Goal: Task Accomplishment & Management: Use online tool/utility

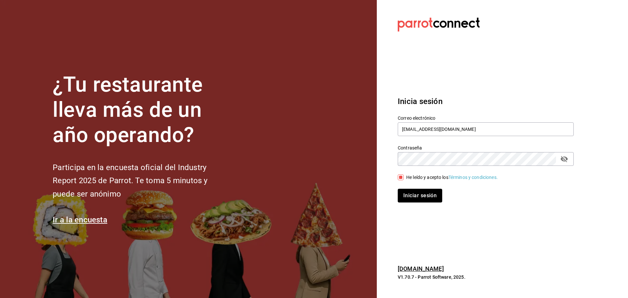
click at [429, 195] on button "Iniciar sesión" at bounding box center [420, 196] width 44 height 14
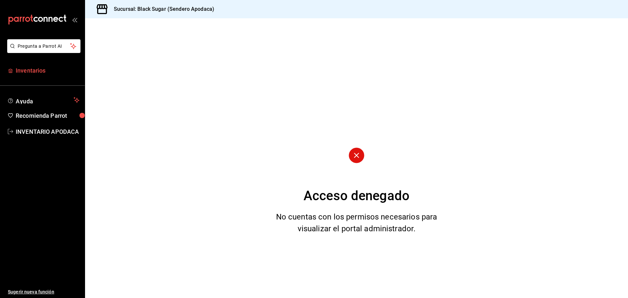
click at [44, 64] on link "Inventarios" at bounding box center [42, 70] width 85 height 14
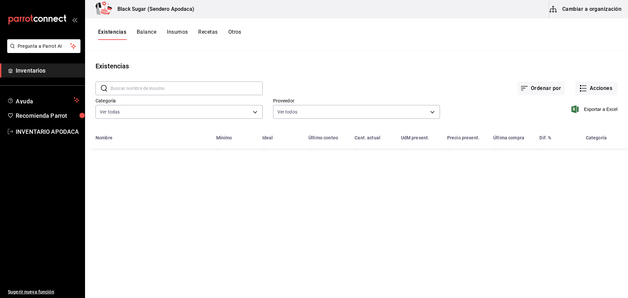
click at [591, 9] on button "Cambiar a organización" at bounding box center [586, 9] width 74 height 18
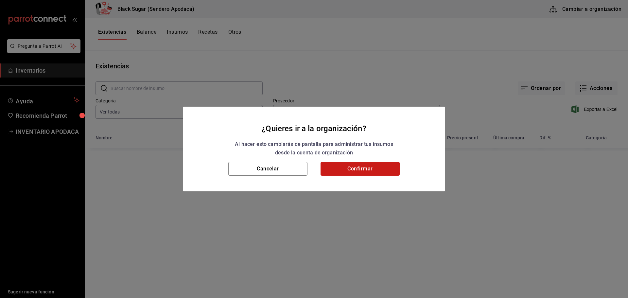
click at [390, 164] on button "Confirmar" at bounding box center [359, 169] width 79 height 14
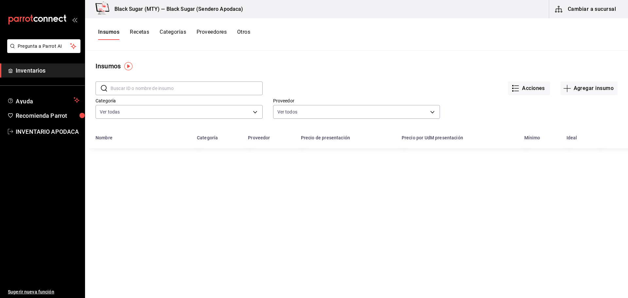
click at [242, 33] on button "Otros" at bounding box center [243, 34] width 13 height 11
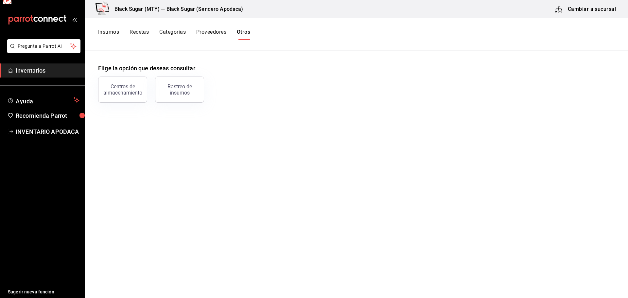
click at [242, 33] on button "Otros" at bounding box center [243, 34] width 13 height 11
click at [126, 87] on div "Centros de almacenamiento" at bounding box center [122, 89] width 41 height 12
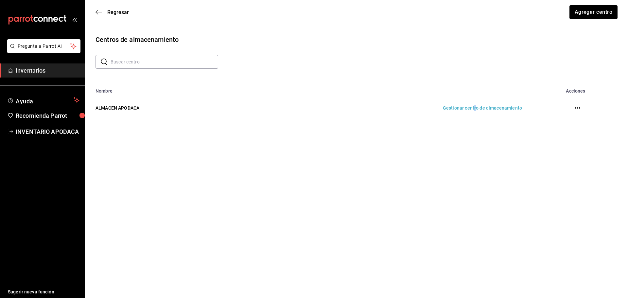
click at [476, 107] on td "Gestionar centro de almacenamiento" at bounding box center [395, 108] width 268 height 29
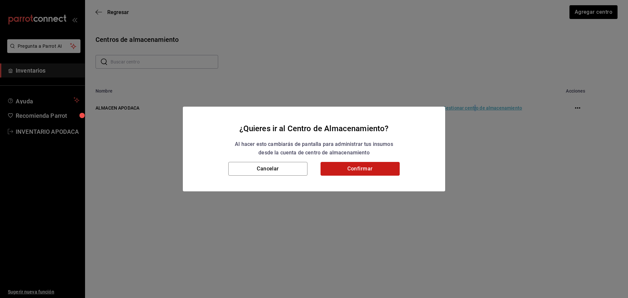
click at [377, 168] on button "Confirmar" at bounding box center [359, 169] width 79 height 14
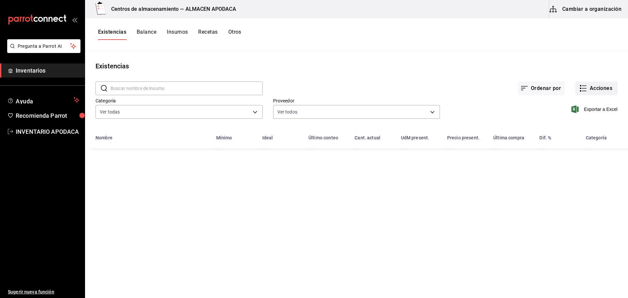
click at [595, 88] on button "Acciones" at bounding box center [596, 88] width 42 height 14
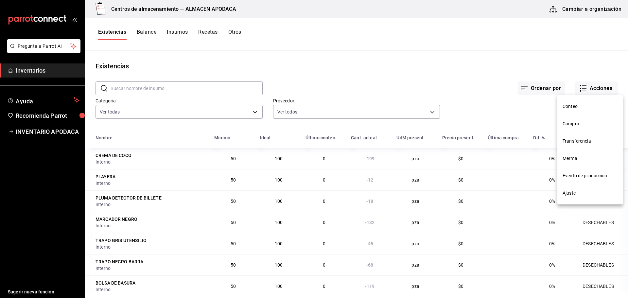
click at [575, 145] on li "Transferencia" at bounding box center [589, 140] width 65 height 17
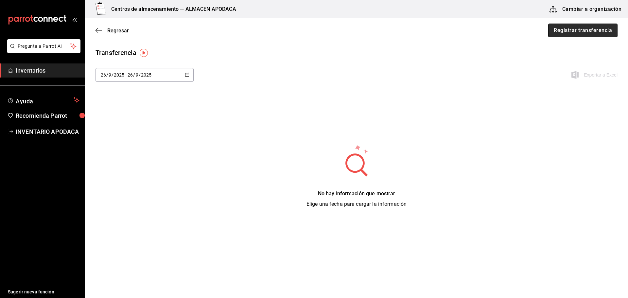
click at [575, 34] on button "Registrar transferencia" at bounding box center [582, 31] width 69 height 14
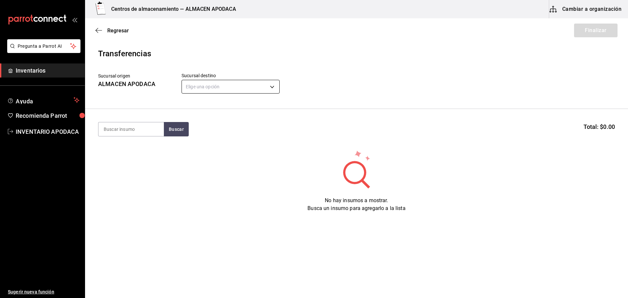
click at [249, 83] on body "Pregunta a Parrot AI Inventarios Ayuda Recomienda Parrot INVENTARIO APODACA Sug…" at bounding box center [314, 130] width 628 height 261
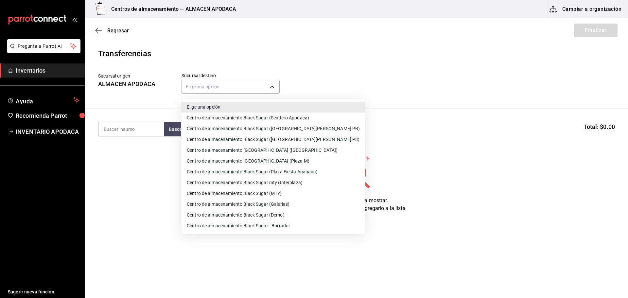
click at [292, 129] on li "Centro de almacenamiento Black Sugar (San Agustin PB)" at bounding box center [272, 128] width 183 height 11
type input "600f23e3-9158-4ff2-b5b8-7016cf870ce2"
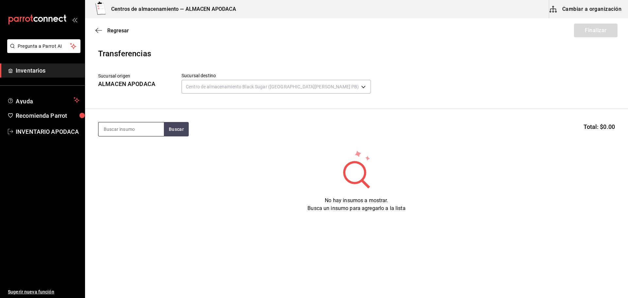
click at [129, 128] on input at bounding box center [130, 129] width 65 height 14
type input "VASO"
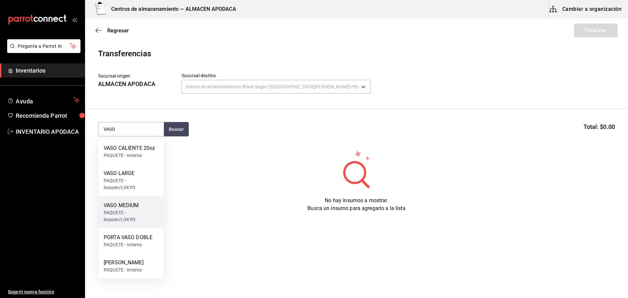
click at [144, 206] on div "VASO MEDIUM" at bounding box center [131, 205] width 55 height 8
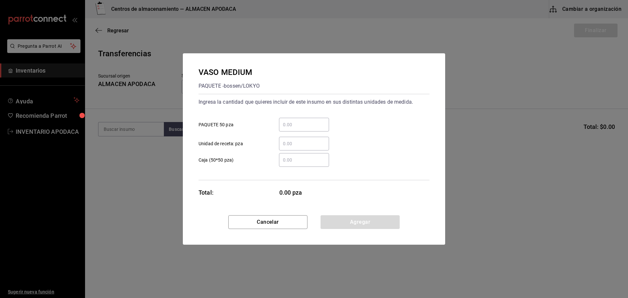
drag, startPoint x: 321, startPoint y: 127, endPoint x: 325, endPoint y: 128, distance: 4.3
click at [321, 127] on input "​ PAQUETE 50 pza" at bounding box center [304, 125] width 50 height 8
type input "1"
drag, startPoint x: 367, startPoint y: 223, endPoint x: 384, endPoint y: 199, distance: 30.0
click at [367, 221] on button "Agregar" at bounding box center [359, 222] width 79 height 14
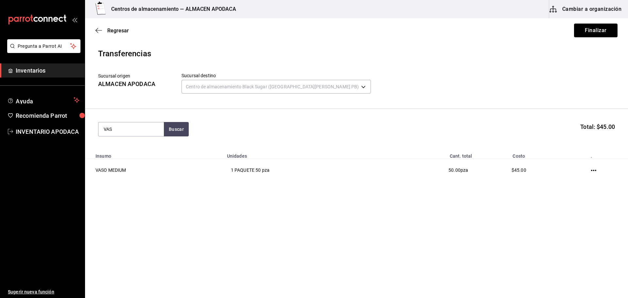
type input "VASO"
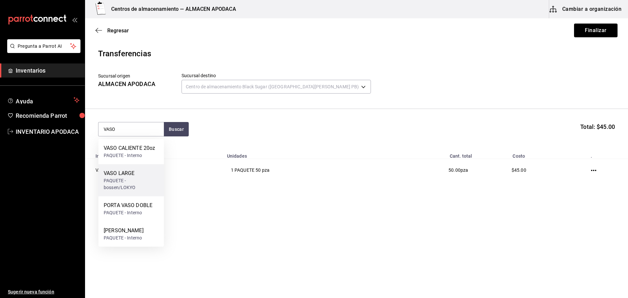
click at [141, 169] on div "VASO LARGE PAQUETE - bossen/LOKYO" at bounding box center [130, 180] width 65 height 32
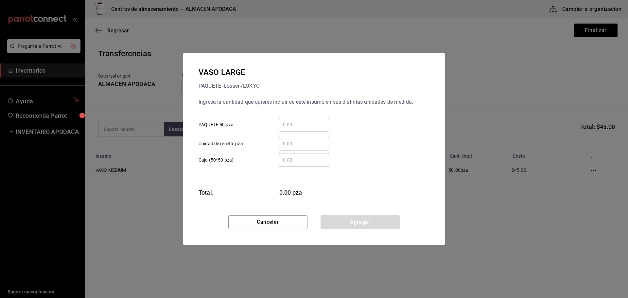
click at [322, 127] on input "​ PAQUETE 50 pza" at bounding box center [304, 125] width 50 height 8
type input "2"
click at [371, 226] on button "Agregar" at bounding box center [359, 222] width 79 height 14
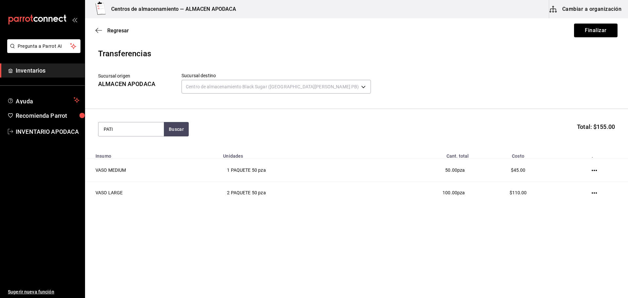
type input "PATI"
click at [156, 155] on div "PATITO SORPRESA CAJA - Interno" at bounding box center [130, 151] width 65 height 25
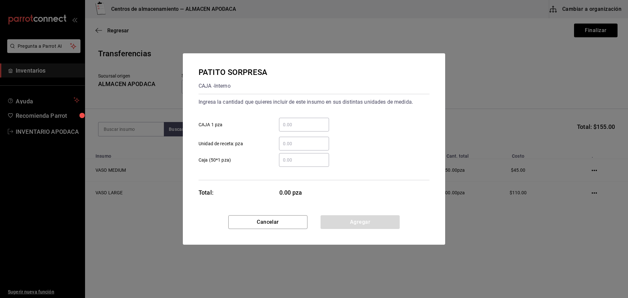
click at [273, 123] on div "​" at bounding box center [298, 125] width 60 height 14
click at [279, 123] on input "​ CAJA 1 pza" at bounding box center [304, 125] width 50 height 8
click at [287, 124] on input "​ CAJA 1 pza" at bounding box center [304, 125] width 50 height 8
type input "100"
click at [364, 219] on button "Agregar" at bounding box center [359, 222] width 79 height 14
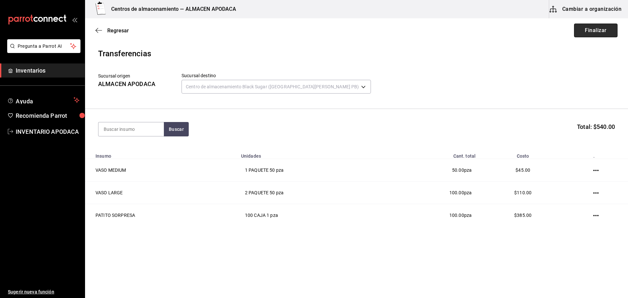
drag, startPoint x: 592, startPoint y: 30, endPoint x: 392, endPoint y: 86, distance: 207.8
click at [592, 30] on button "Finalizar" at bounding box center [595, 31] width 43 height 14
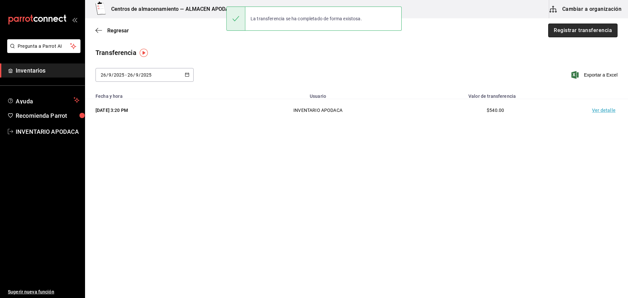
click at [587, 30] on button "Registrar transferencia" at bounding box center [582, 31] width 69 height 14
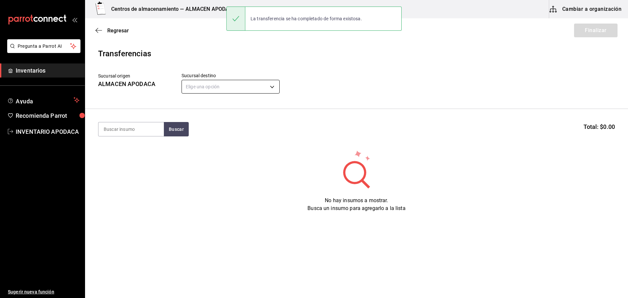
click at [271, 89] on body "Pregunta a Parrot AI Inventarios Ayuda Recomienda Parrot INVENTARIO APODACA Sug…" at bounding box center [314, 130] width 628 height 261
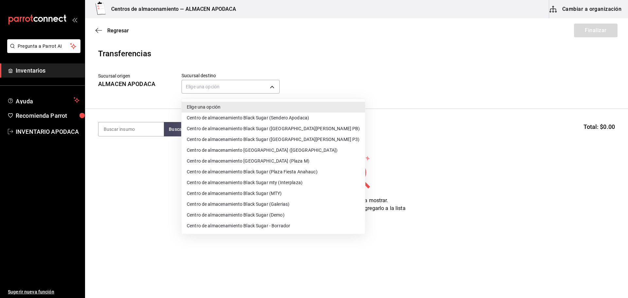
click at [298, 181] on li "Centro de almacenamiento Black Sugar mty (Interplaza)" at bounding box center [272, 182] width 183 height 11
type input "ef3c88a7-61c2-4790-a2e8-5b3859862a04"
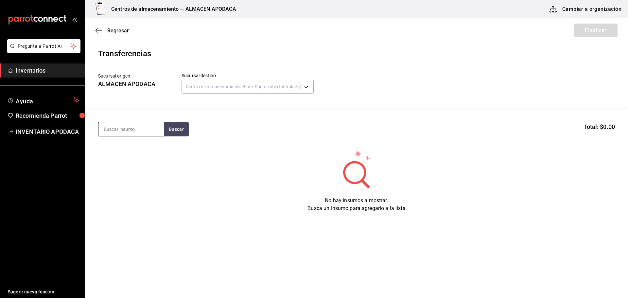
click at [118, 128] on input at bounding box center [130, 129] width 65 height 14
type input "VASO"
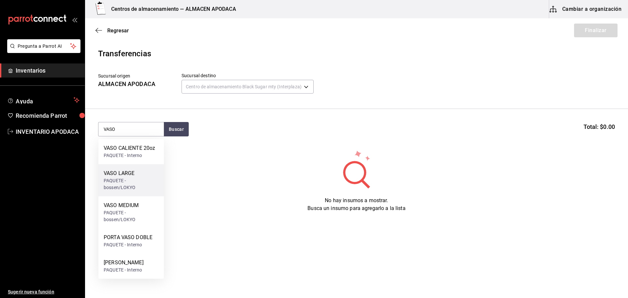
drag, startPoint x: 129, startPoint y: 178, endPoint x: 134, endPoint y: 173, distance: 7.4
click at [134, 173] on div "VASO LARGE PAQUETE - bossen/LOKYO" at bounding box center [131, 180] width 55 height 22
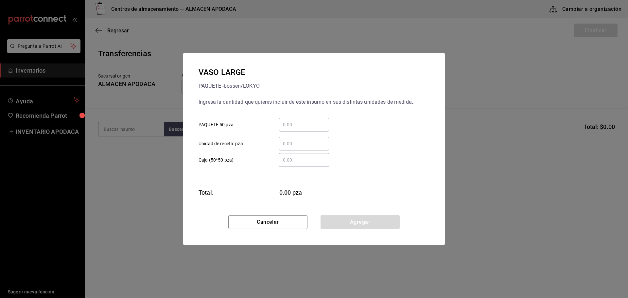
drag, startPoint x: 348, startPoint y: 112, endPoint x: 342, endPoint y: 123, distance: 12.3
click at [342, 123] on div "Ingresa la cantidad que quieres incluir de este insumo en sus distintas unidade…" at bounding box center [313, 124] width 231 height 54
drag, startPoint x: 311, startPoint y: 134, endPoint x: 310, endPoint y: 127, distance: 6.9
click at [311, 131] on div "​ PAQUETE 50 pza ​ Unidad de receta: pza" at bounding box center [311, 131] width 236 height 38
click at [310, 127] on input "​ PAQUETE 50 pza" at bounding box center [304, 125] width 50 height 8
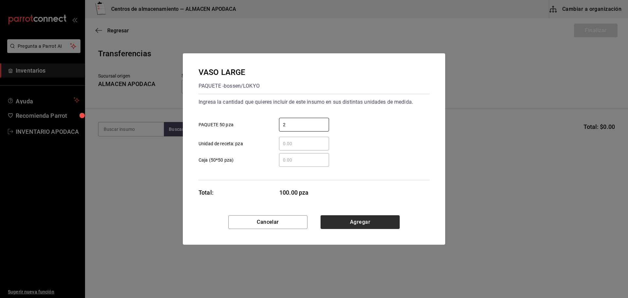
type input "2"
click at [351, 226] on button "Agregar" at bounding box center [359, 222] width 79 height 14
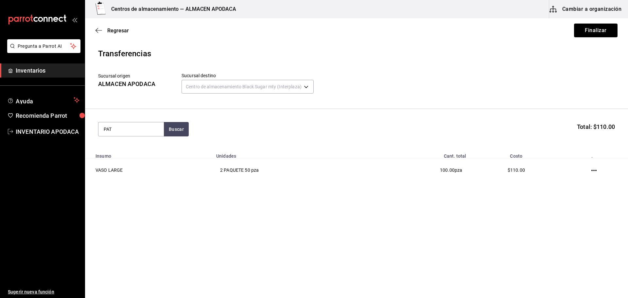
type input "PATI"
click at [132, 153] on div "CAJA - Interno" at bounding box center [126, 155] width 45 height 7
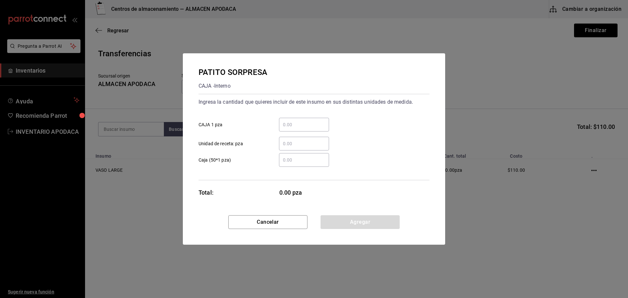
click at [302, 123] on input "​ CAJA 1 pza" at bounding box center [304, 125] width 50 height 8
type input "200"
click at [372, 217] on button "Agregar" at bounding box center [359, 222] width 79 height 14
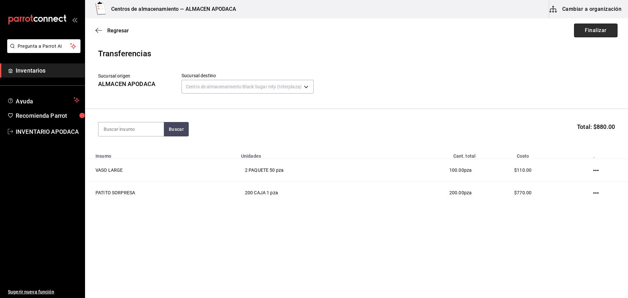
click at [599, 32] on button "Finalizar" at bounding box center [595, 31] width 43 height 14
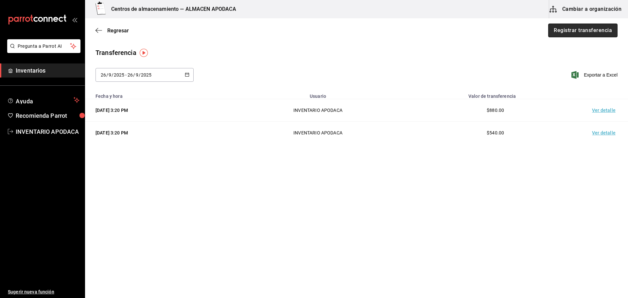
click at [594, 34] on button "Registrar transferencia" at bounding box center [582, 31] width 69 height 14
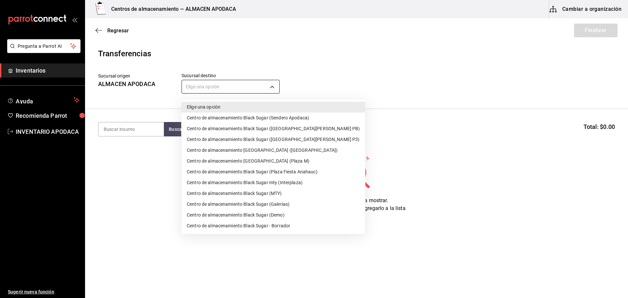
click at [258, 91] on body "Pregunta a Parrot AI Inventarios Ayuda Recomienda Parrot INVENTARIO APODACA Sug…" at bounding box center [314, 130] width 628 height 261
click at [277, 201] on li "Centro de almacenamiento Black Sugar (Galerias)" at bounding box center [272, 204] width 183 height 11
type input "7a577b9a-70a2-4b0f-a5c8-2e9576df8bd1"
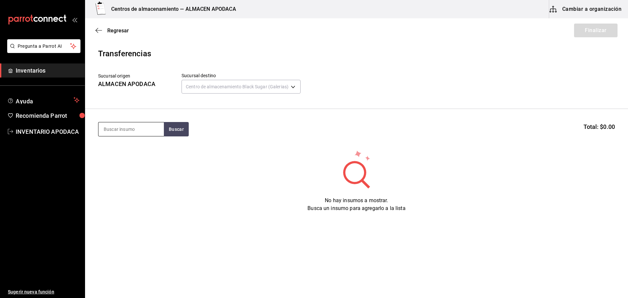
click at [149, 132] on input at bounding box center [130, 129] width 65 height 14
type input "VASO"
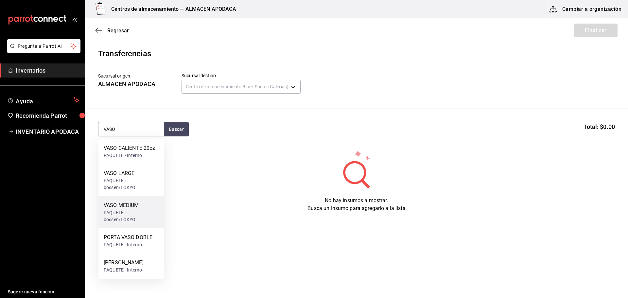
click at [150, 218] on div "PAQUETE - bossen/LOKYO" at bounding box center [131, 216] width 55 height 14
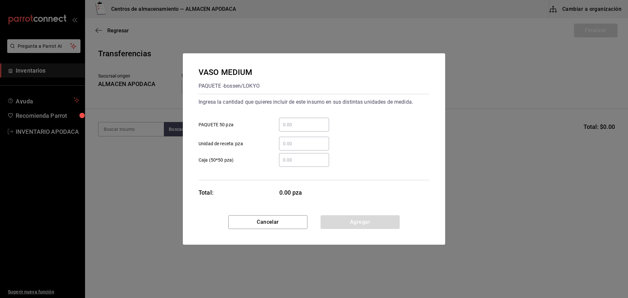
click at [291, 118] on div "​" at bounding box center [304, 125] width 50 height 14
click at [291, 121] on input "​ PAQUETE 50 pza" at bounding box center [304, 125] width 50 height 8
type input "4"
click at [334, 217] on button "Agregar" at bounding box center [359, 222] width 79 height 14
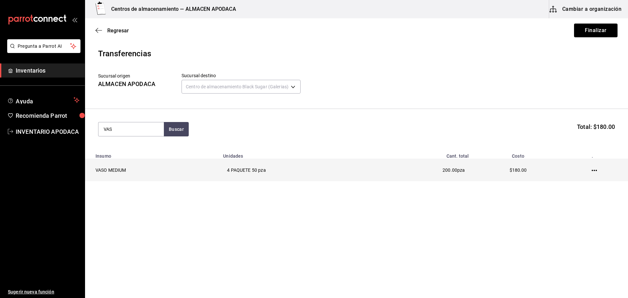
type input "VASO"
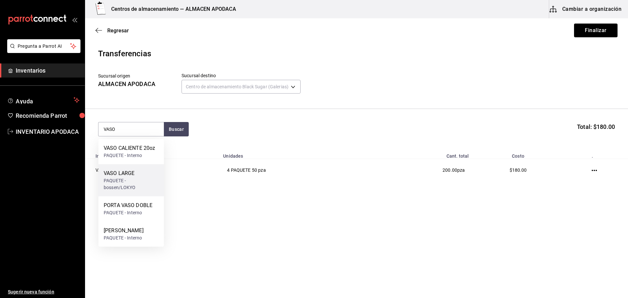
click at [135, 177] on div "PAQUETE - bossen/LOKYO" at bounding box center [131, 184] width 55 height 14
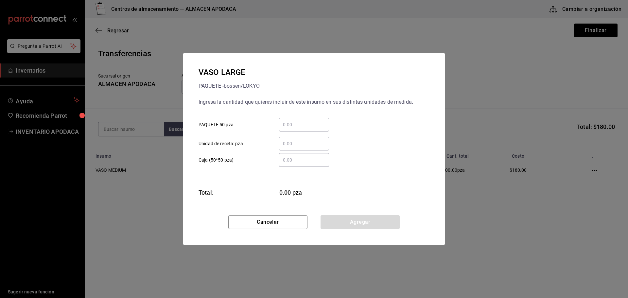
click at [313, 129] on div "​" at bounding box center [304, 125] width 50 height 14
click at [313, 129] on input "​ PAQUETE 50 pza" at bounding box center [304, 125] width 50 height 8
type input "3"
click at [370, 223] on button "Agregar" at bounding box center [359, 222] width 79 height 14
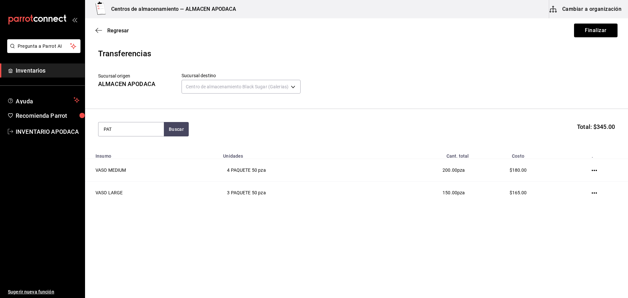
type input "PATI"
click at [134, 143] on div "PATITO SORPRESA CAJA - Interno" at bounding box center [130, 151] width 65 height 25
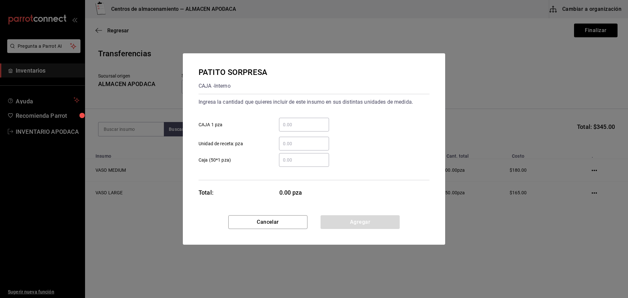
click at [299, 123] on input "​ CAJA 1 pza" at bounding box center [304, 125] width 50 height 8
type input "800"
click at [387, 219] on button "Agregar" at bounding box center [359, 222] width 79 height 14
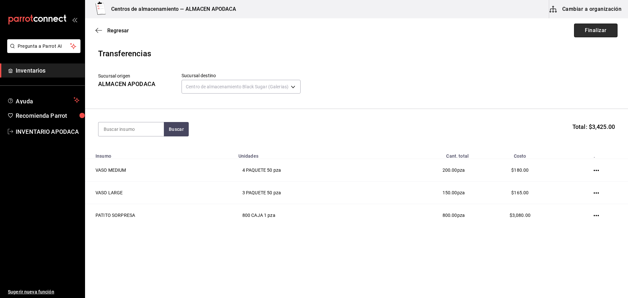
click at [582, 35] on button "Finalizar" at bounding box center [595, 31] width 43 height 14
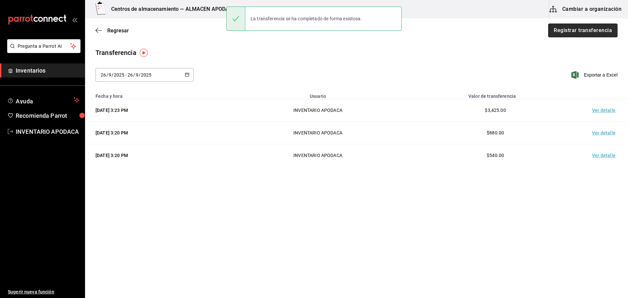
click at [579, 29] on button "Registrar transferencia" at bounding box center [582, 31] width 69 height 14
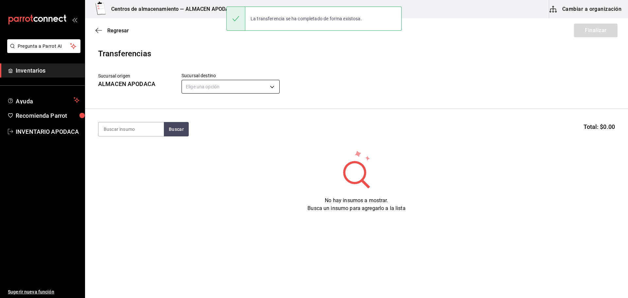
click at [250, 83] on body "Pregunta a Parrot AI Inventarios Ayuda Recomienda Parrot INVENTARIO APODACA Sug…" at bounding box center [314, 130] width 628 height 261
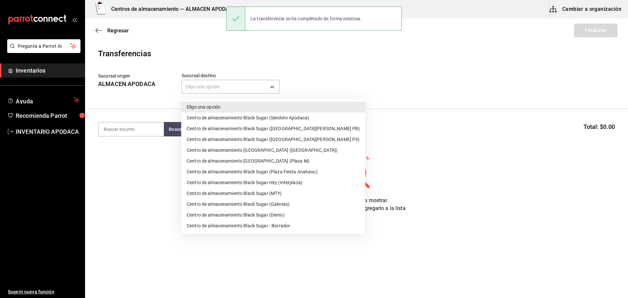
click at [293, 168] on li "Centro de almacenamiento Black Sugar (Plaza Fiesta Anahauc)" at bounding box center [272, 171] width 183 height 11
type input "044f21b9-8170-48c6-ae16-698e98ad7daf"
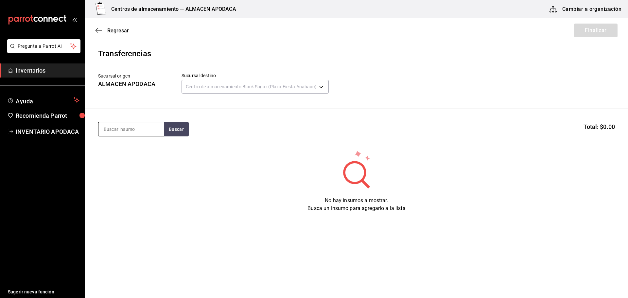
click at [140, 130] on input at bounding box center [130, 129] width 65 height 14
type input "VASO"
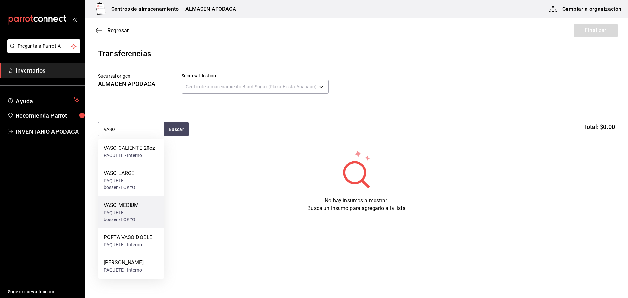
click at [142, 202] on div "VASO MEDIUM" at bounding box center [131, 205] width 55 height 8
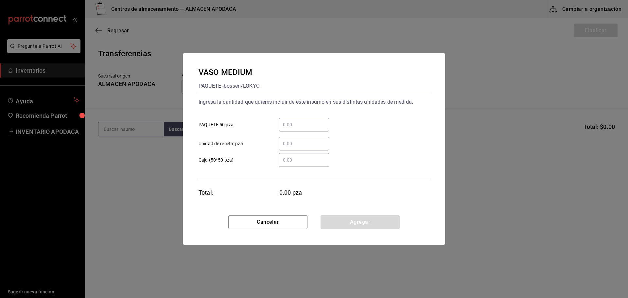
click at [301, 127] on input "​ PAQUETE 50 pza" at bounding box center [304, 125] width 50 height 8
type input "3"
click at [343, 217] on button "Agregar" at bounding box center [359, 222] width 79 height 14
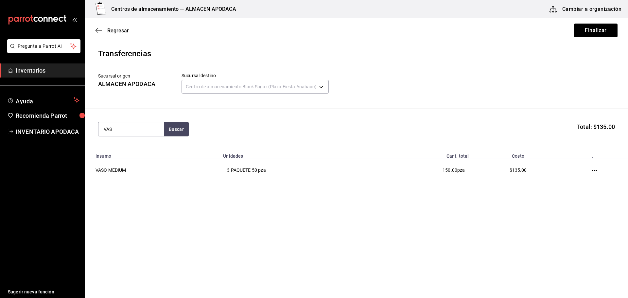
type input "VASO"
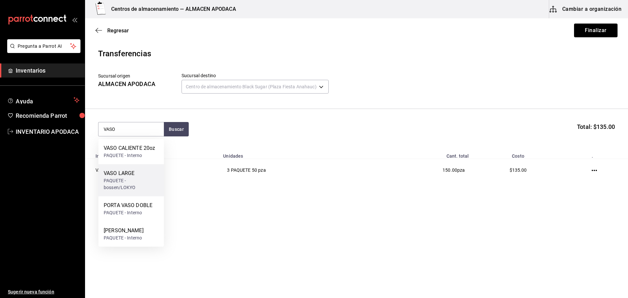
click at [141, 176] on div "VASO LARGE" at bounding box center [131, 173] width 55 height 8
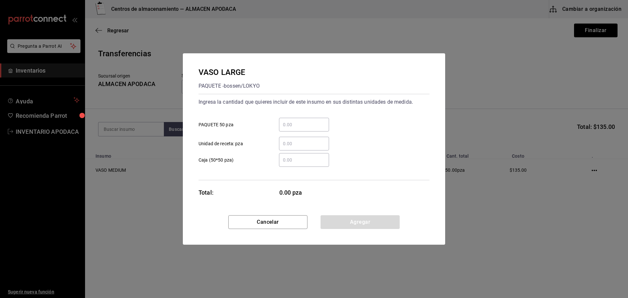
click at [308, 121] on input "​ PAQUETE 50 pza" at bounding box center [304, 125] width 50 height 8
type input "1"
click at [381, 226] on button "Agregar" at bounding box center [359, 222] width 79 height 14
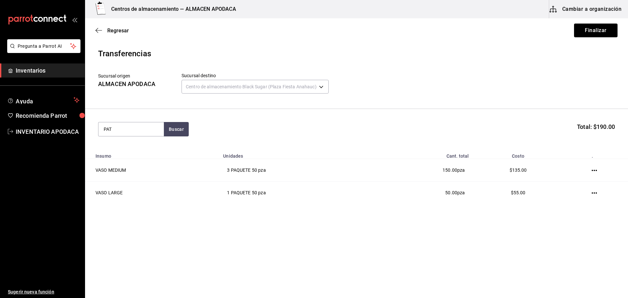
type input "PATI"
click at [146, 158] on div "CAJA - Interno" at bounding box center [126, 155] width 45 height 7
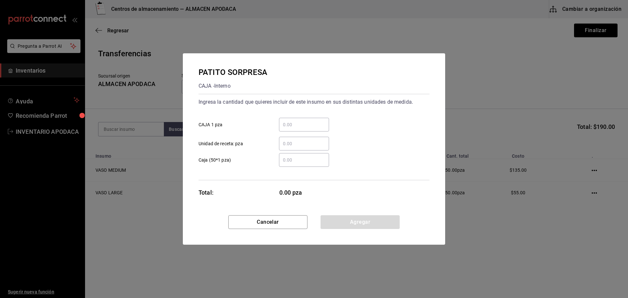
click at [308, 121] on input "​ CAJA 1 pza" at bounding box center [304, 125] width 50 height 8
type input "200"
click at [361, 225] on button "Agregar" at bounding box center [359, 222] width 79 height 14
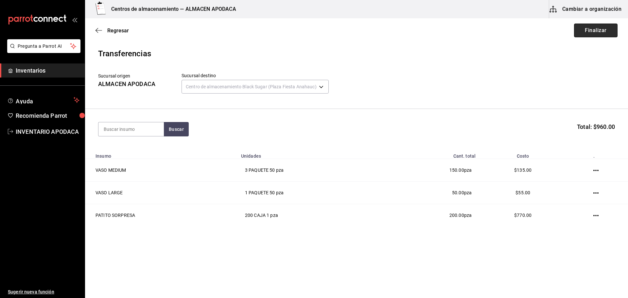
click at [591, 32] on button "Finalizar" at bounding box center [595, 31] width 43 height 14
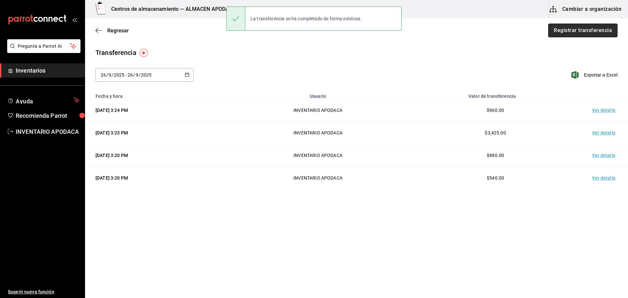
click at [581, 25] on button "Registrar transferencia" at bounding box center [582, 31] width 69 height 14
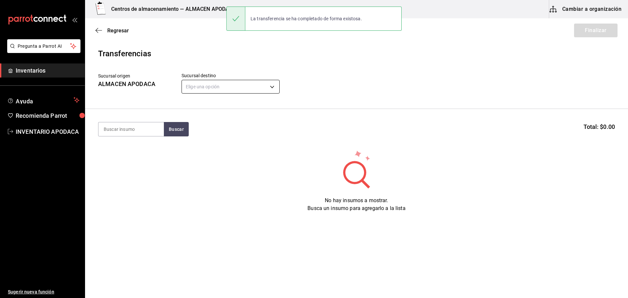
click at [269, 83] on body "Pregunta a Parrot AI Inventarios Ayuda Recomienda Parrot INVENTARIO APODACA Sug…" at bounding box center [314, 130] width 628 height 261
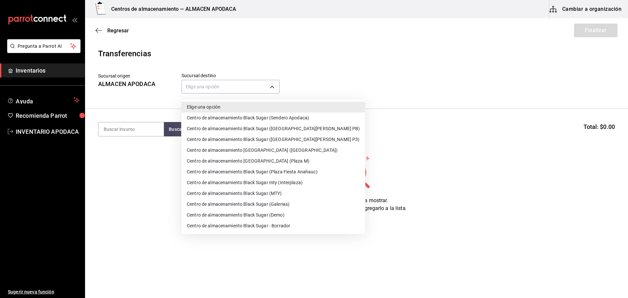
click at [289, 118] on li "Centro de almacenamiento Black Sugar (Sendero Apodaca)" at bounding box center [272, 117] width 183 height 11
type input "43cde48b-8b4b-458a-b27f-b53e7547168b"
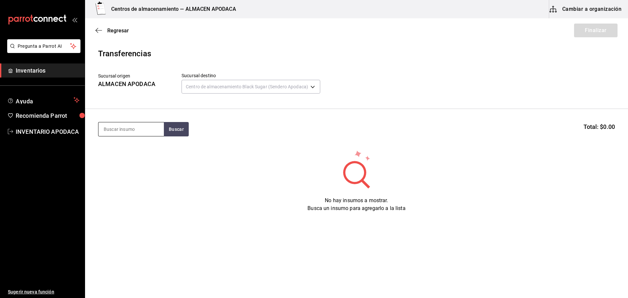
click at [127, 130] on input at bounding box center [130, 129] width 65 height 14
type input "VASO"
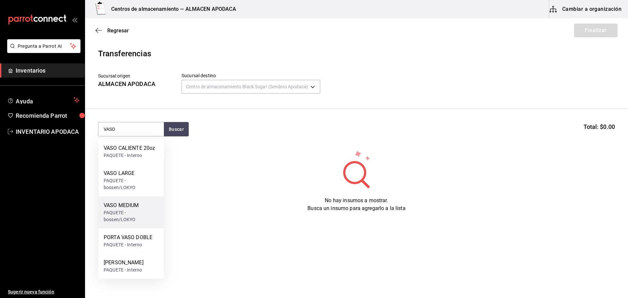
click at [145, 217] on div "PAQUETE - bossen/LOKYO" at bounding box center [131, 216] width 55 height 14
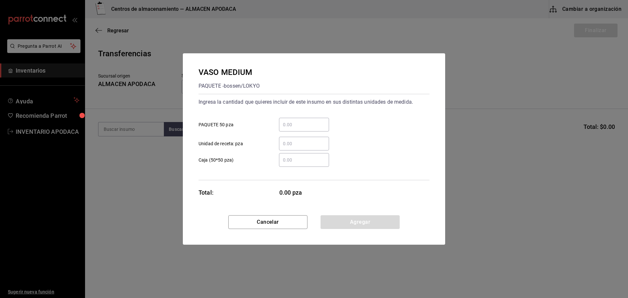
click at [328, 126] on input "​ PAQUETE 50 pza" at bounding box center [304, 125] width 50 height 8
type input "1"
click at [345, 222] on button "Agregar" at bounding box center [359, 222] width 79 height 14
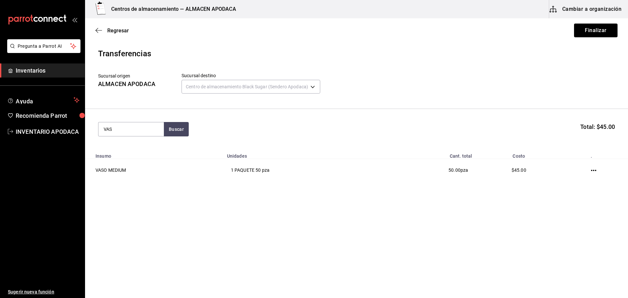
type input "VASO"
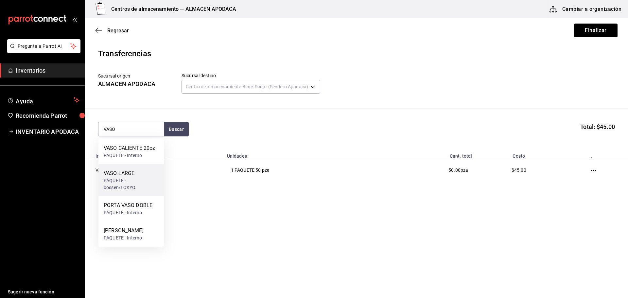
click at [145, 175] on div "VASO LARGE" at bounding box center [131, 173] width 55 height 8
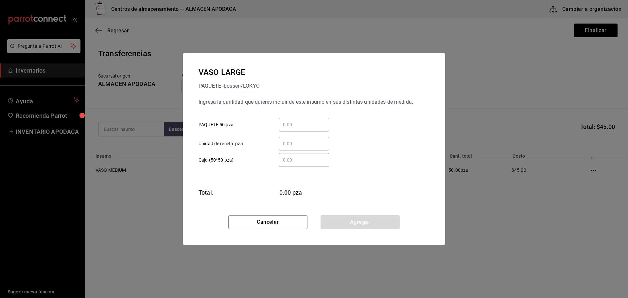
click at [315, 119] on div "​" at bounding box center [304, 125] width 50 height 14
click at [315, 121] on input "​ PAQUETE 50 pza" at bounding box center [304, 125] width 50 height 8
type input "1"
click at [371, 219] on button "Agregar" at bounding box center [359, 222] width 79 height 14
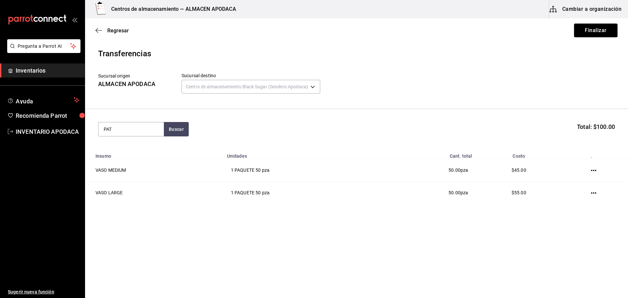
type input "PATI"
click at [142, 147] on div "PATITO SORPRESA" at bounding box center [126, 148] width 45 height 8
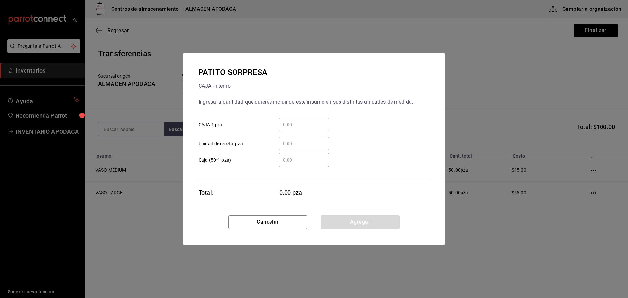
click at [307, 123] on input "​ CAJA 1 pza" at bounding box center [304, 125] width 50 height 8
type input "150"
click at [365, 219] on button "Agregar" at bounding box center [359, 222] width 79 height 14
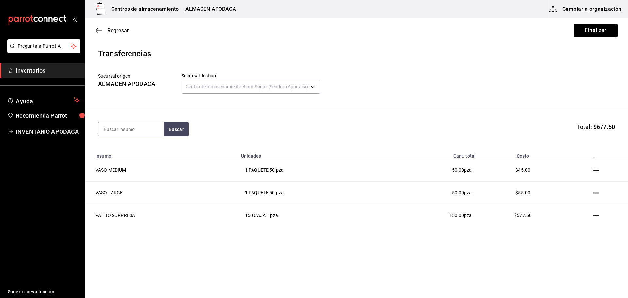
click at [586, 33] on button "Finalizar" at bounding box center [595, 31] width 43 height 14
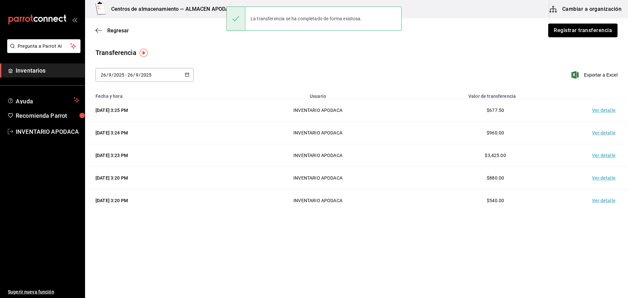
click at [586, 34] on button "Registrar transferencia" at bounding box center [582, 31] width 69 height 14
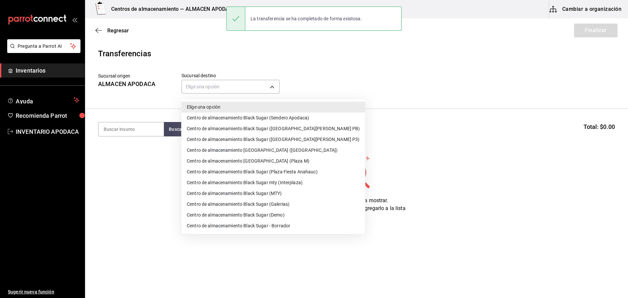
drag, startPoint x: 233, startPoint y: 82, endPoint x: 264, endPoint y: 157, distance: 80.8
click at [233, 83] on body "Pregunta a Parrot AI Inventarios Ayuda Recomienda Parrot INVENTARIO APODACA Sug…" at bounding box center [314, 130] width 628 height 261
click at [277, 196] on li "Centro de almacenamiento Black Sugar (MTY)" at bounding box center [272, 193] width 183 height 11
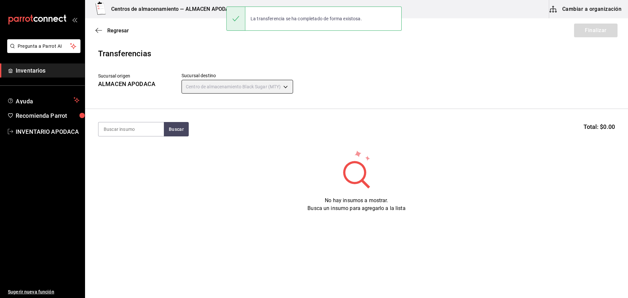
type input "a752814e-dfbd-43e5-bdc2-5d0f592e09b1"
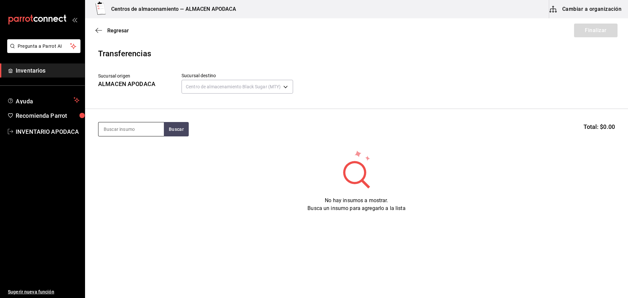
drag, startPoint x: 146, startPoint y: 129, endPoint x: 158, endPoint y: 135, distance: 14.0
click at [146, 129] on input at bounding box center [130, 129] width 65 height 14
type input "VASO"
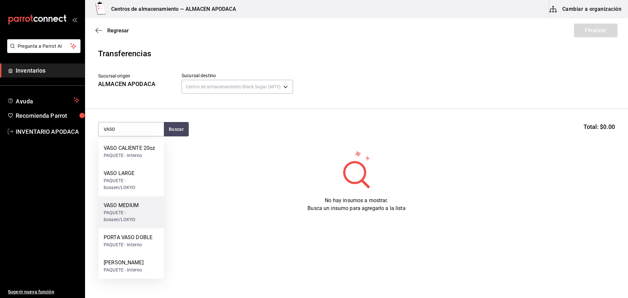
click at [138, 197] on div "VASO CALIENTE 20oz PAQUETE - Interno VASO LARGE PAQUETE - bossen/LOKYO VASO MED…" at bounding box center [130, 209] width 65 height 140
click at [138, 197] on div "VASO MEDIUM PAQUETE - bossen/LOKYO" at bounding box center [130, 212] width 65 height 32
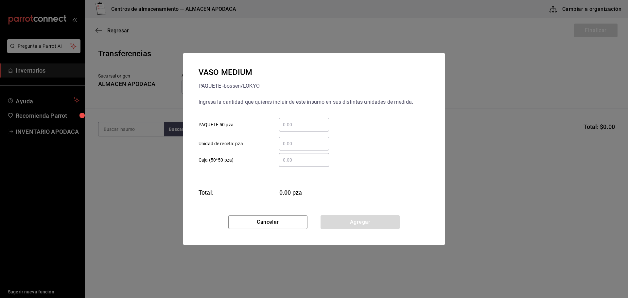
click at [292, 120] on div "​" at bounding box center [304, 125] width 50 height 14
click at [292, 121] on input "​ PAQUETE 50 pza" at bounding box center [304, 125] width 50 height 8
type input "2"
click at [358, 227] on button "Agregar" at bounding box center [359, 222] width 79 height 14
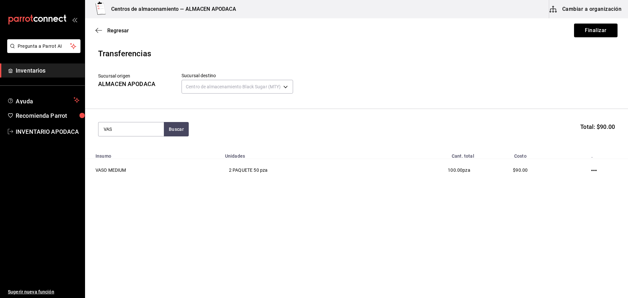
type input "VASO"
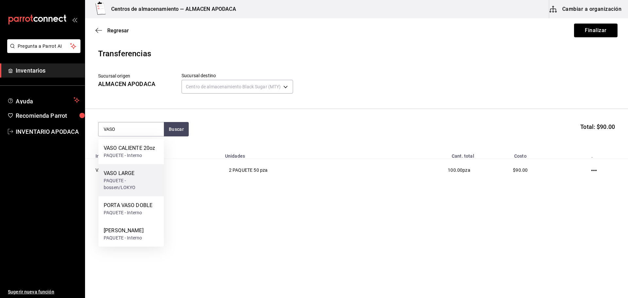
click at [153, 182] on div "PAQUETE - bossen/LOKYO" at bounding box center [131, 184] width 55 height 14
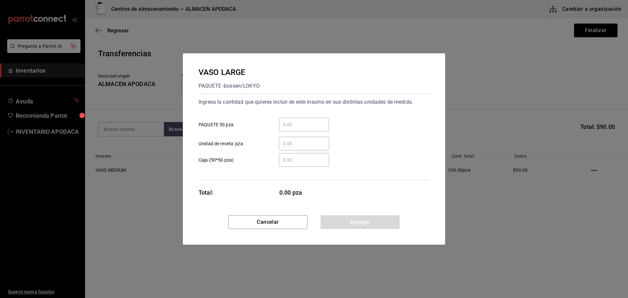
drag, startPoint x: 293, startPoint y: 128, endPoint x: 294, endPoint y: 131, distance: 4.0
click at [294, 126] on input "​ PAQUETE 50 pza" at bounding box center [304, 125] width 50 height 8
type input "2"
click at [360, 222] on button "Agregar" at bounding box center [359, 222] width 79 height 14
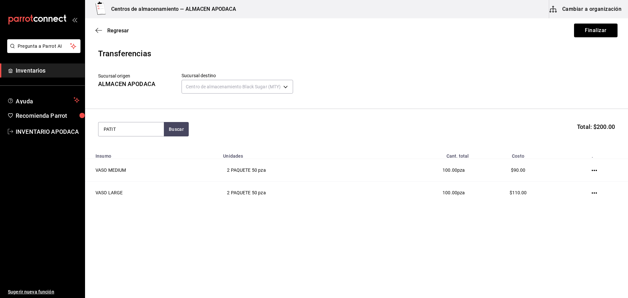
type input "PATI"
click at [138, 149] on div "PATITO SORPRESA" at bounding box center [126, 148] width 45 height 8
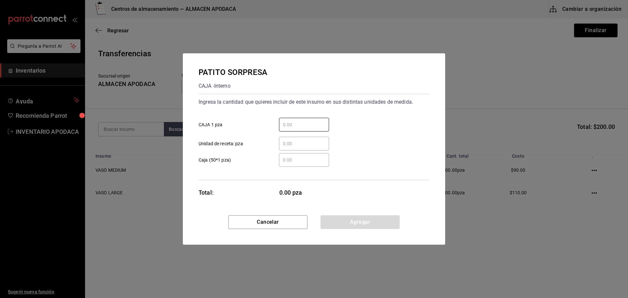
drag, startPoint x: 292, startPoint y: 125, endPoint x: 277, endPoint y: 139, distance: 21.3
click at [289, 126] on input "​ CAJA 1 pza" at bounding box center [304, 125] width 50 height 8
type input "150"
click at [359, 222] on button "Agregar" at bounding box center [359, 222] width 79 height 14
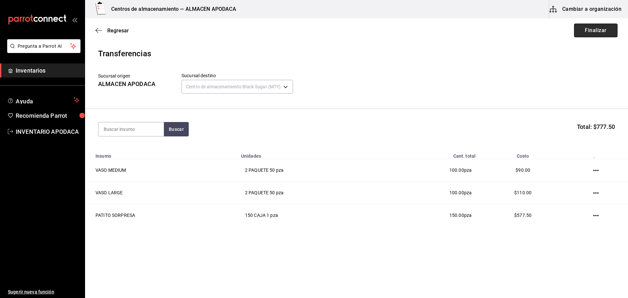
click at [587, 30] on button "Finalizar" at bounding box center [595, 31] width 43 height 14
